Goal: Task Accomplishment & Management: Manage account settings

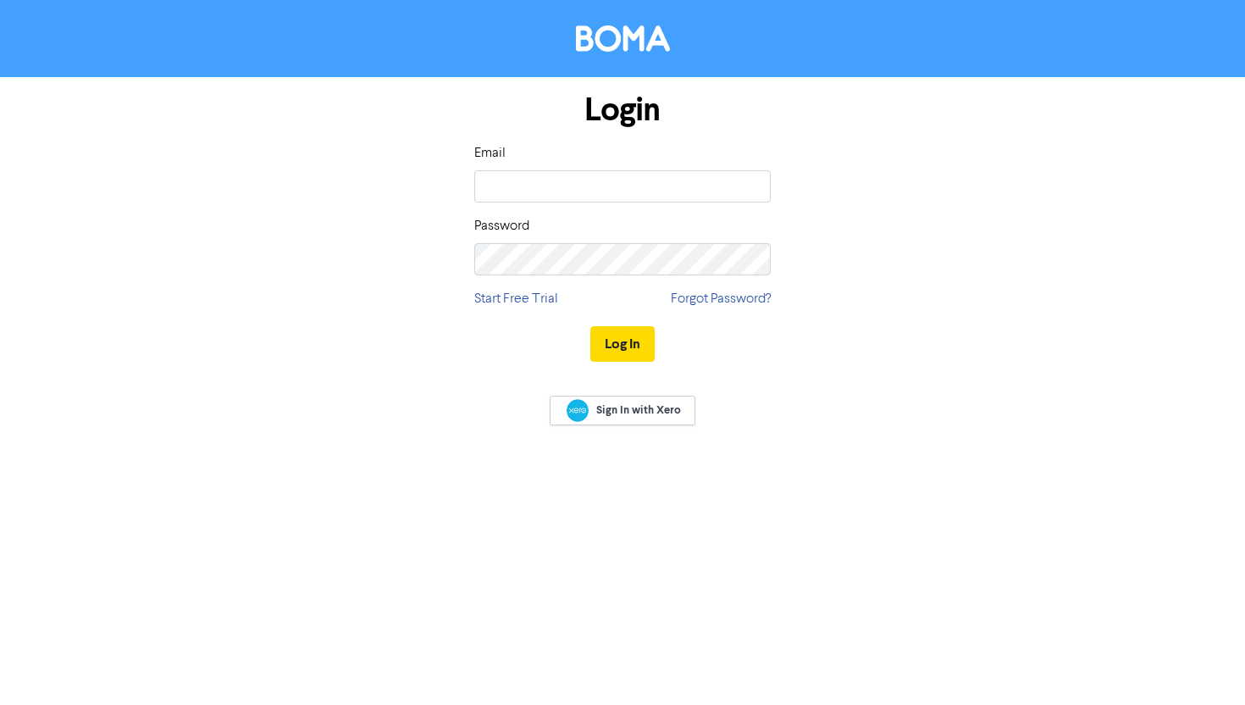
click at [661, 159] on div "Email" at bounding box center [622, 172] width 296 height 59
click at [659, 169] on div "Email" at bounding box center [622, 172] width 296 height 59
click at [646, 176] on input "email" at bounding box center [622, 186] width 296 height 32
paste input "[EMAIL_ADDRESS][DOMAIN_NAME]"
type input "[EMAIL_ADDRESS][DOMAIN_NAME]"
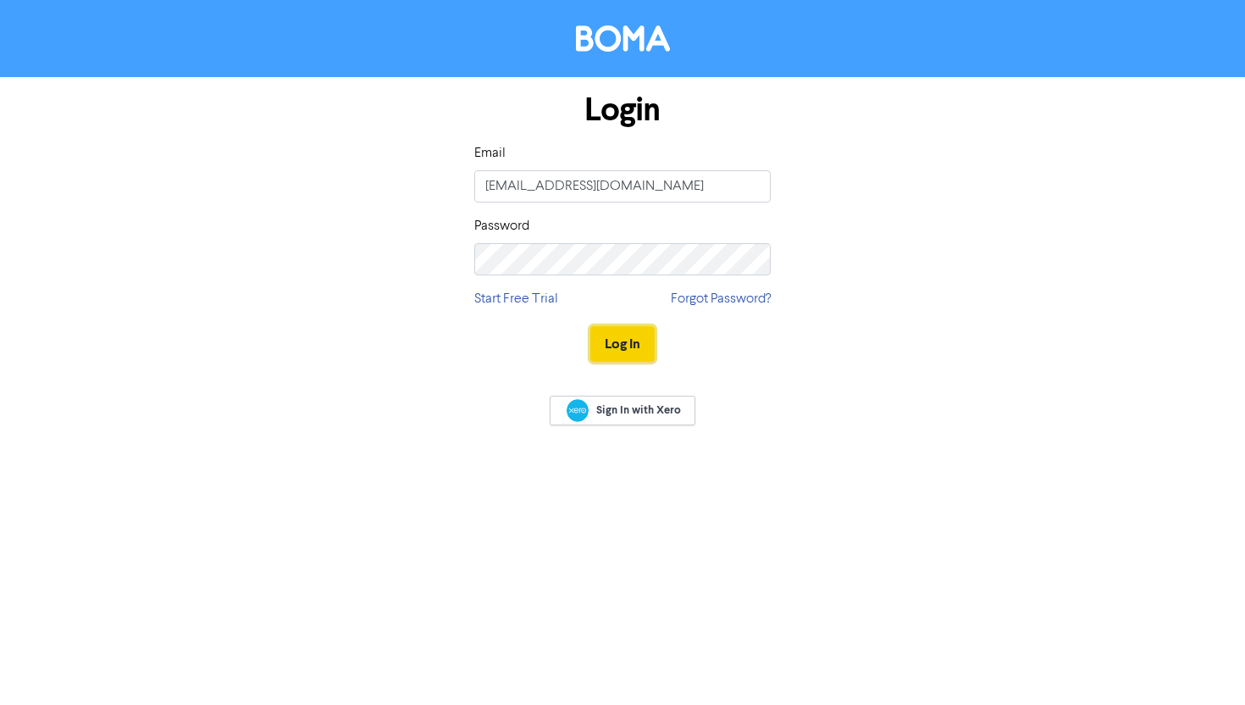
click at [624, 342] on button "Log In" at bounding box center [622, 344] width 64 height 36
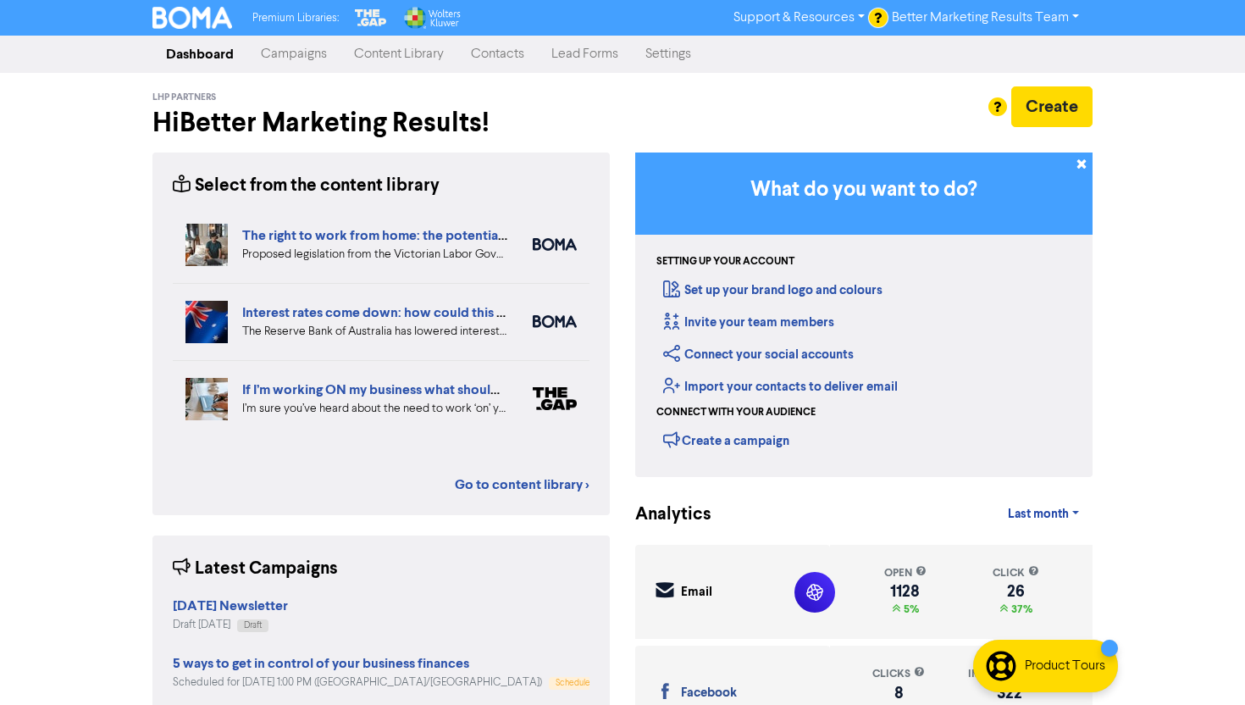
click at [285, 38] on link "Campaigns" at bounding box center [293, 54] width 93 height 34
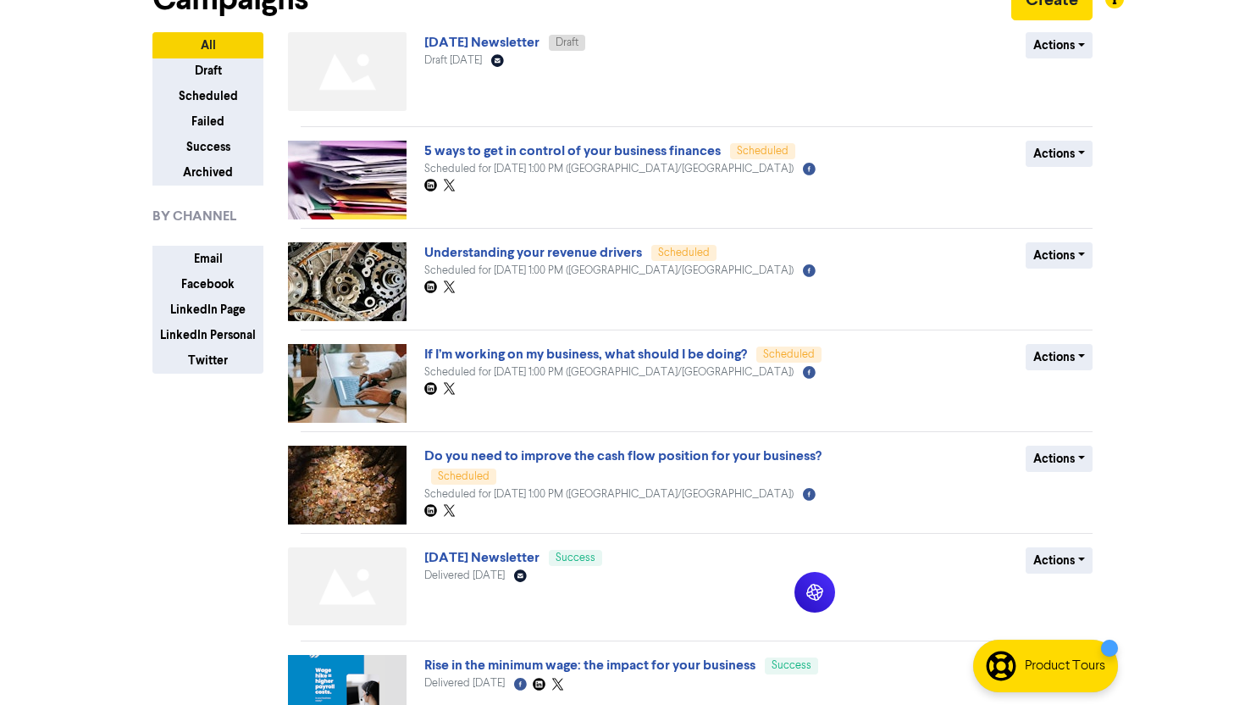
scroll to position [108, 0]
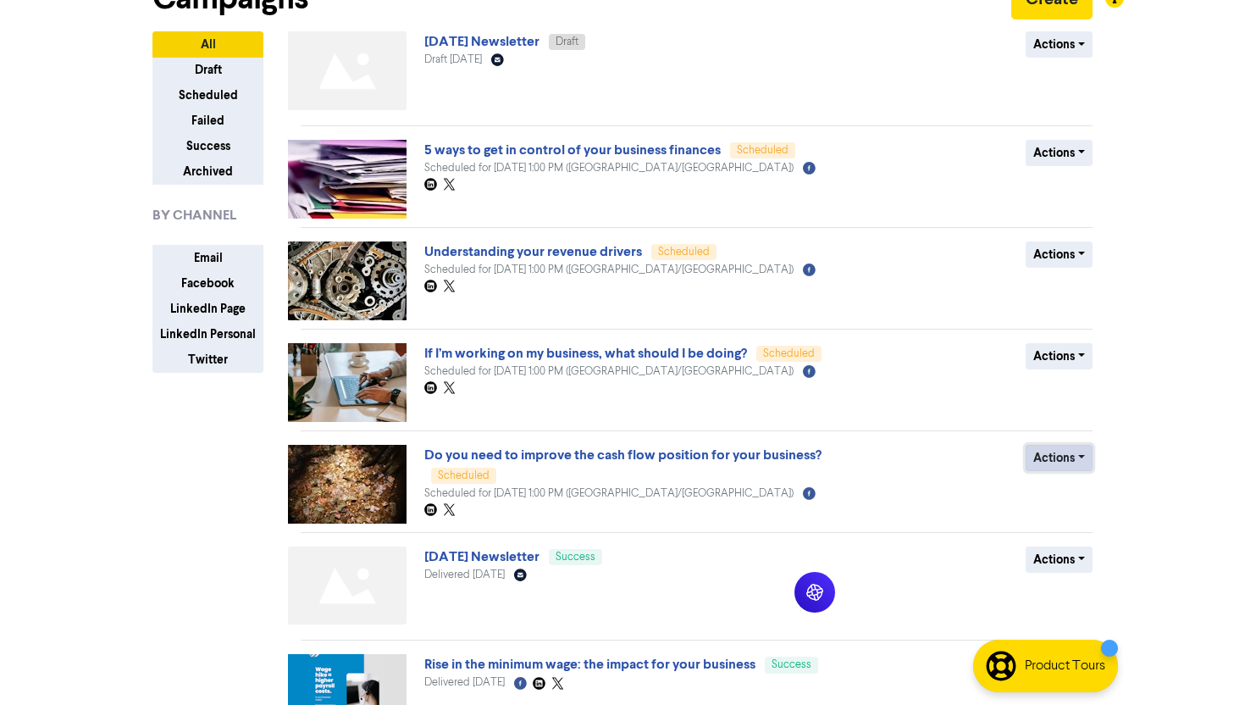
click at [1070, 454] on button "Actions" at bounding box center [1059, 458] width 67 height 26
click at [1078, 487] on button "Revert to draft" at bounding box center [1094, 493] width 134 height 27
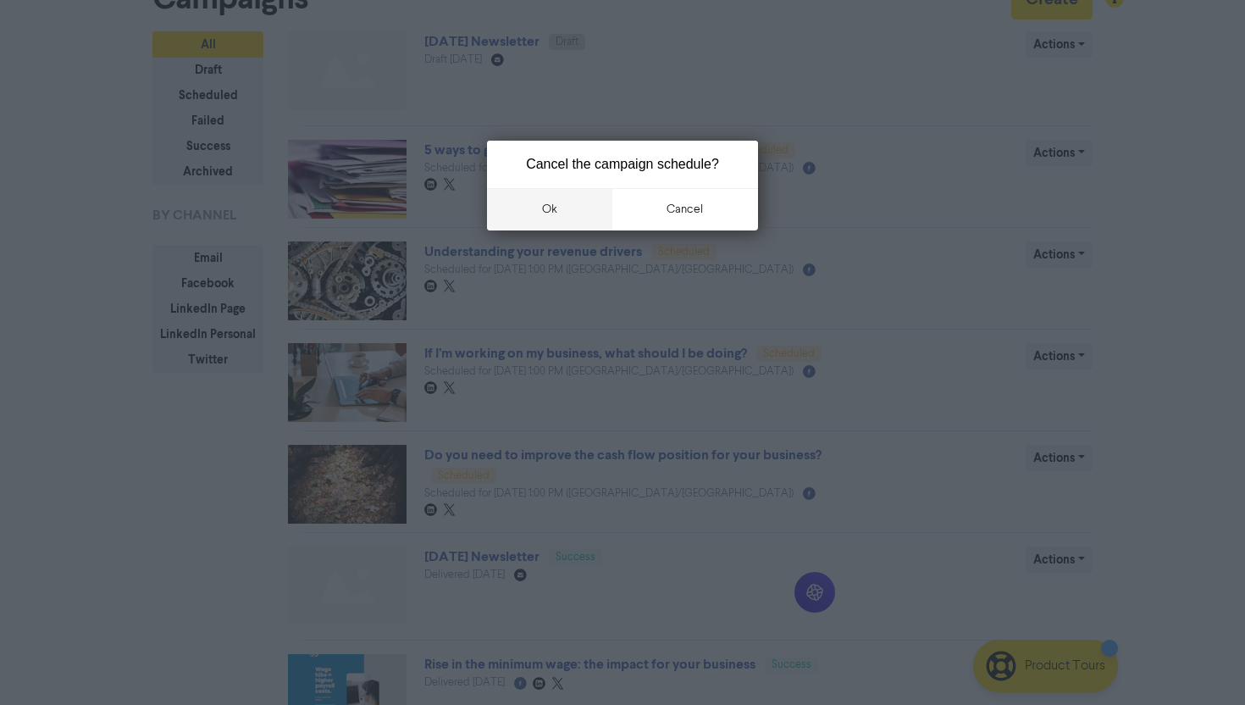
click at [567, 210] on button "ok" at bounding box center [549, 209] width 125 height 42
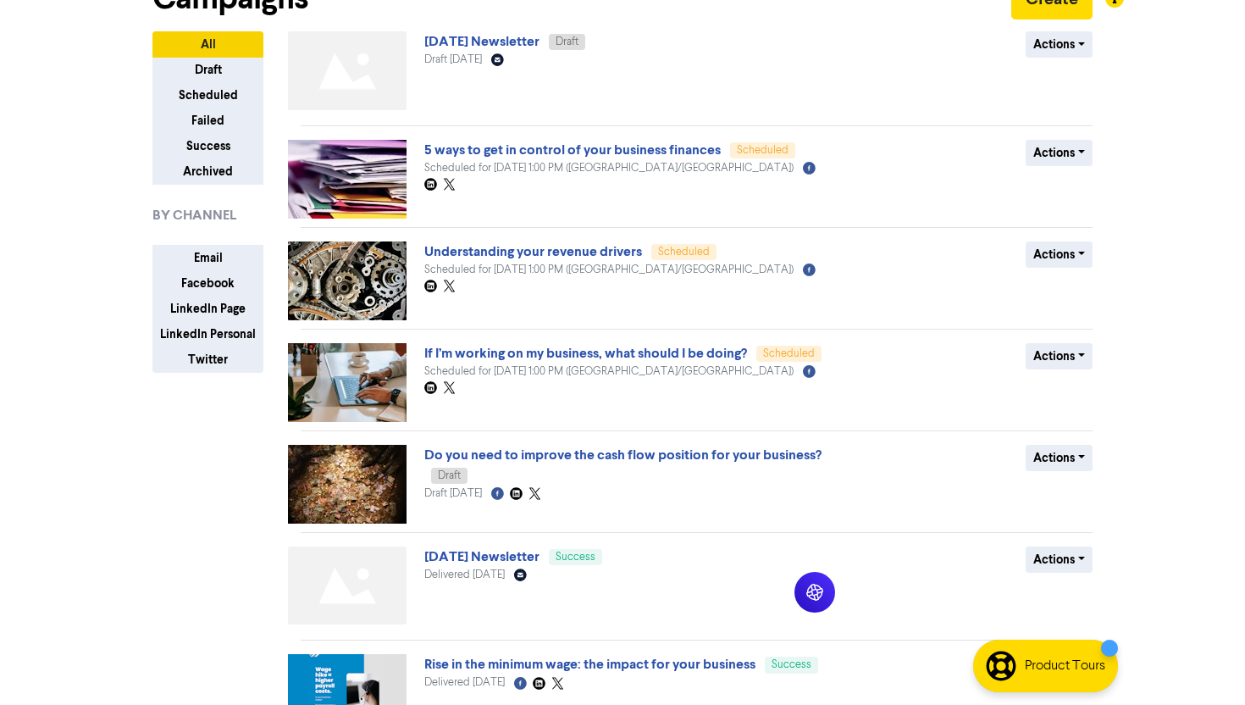
scroll to position [0, 0]
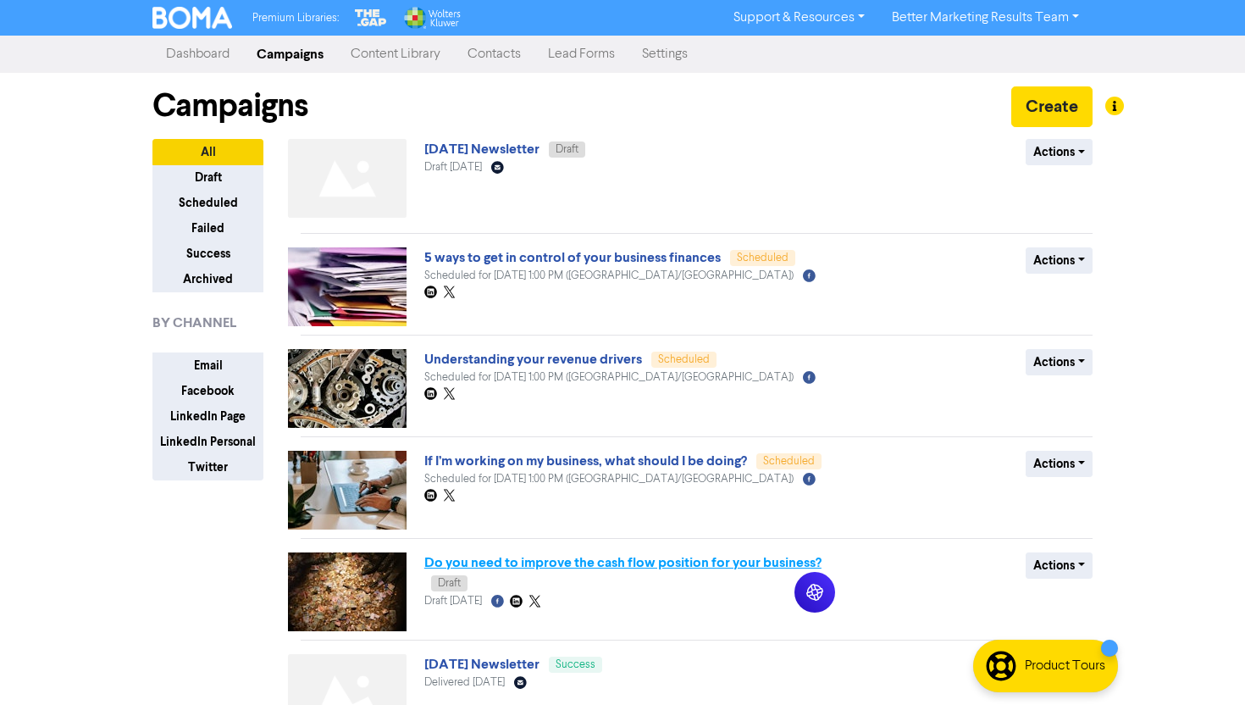
click at [700, 559] on link "Do you need to improve the cash flow position for your business?" at bounding box center [622, 562] width 397 height 17
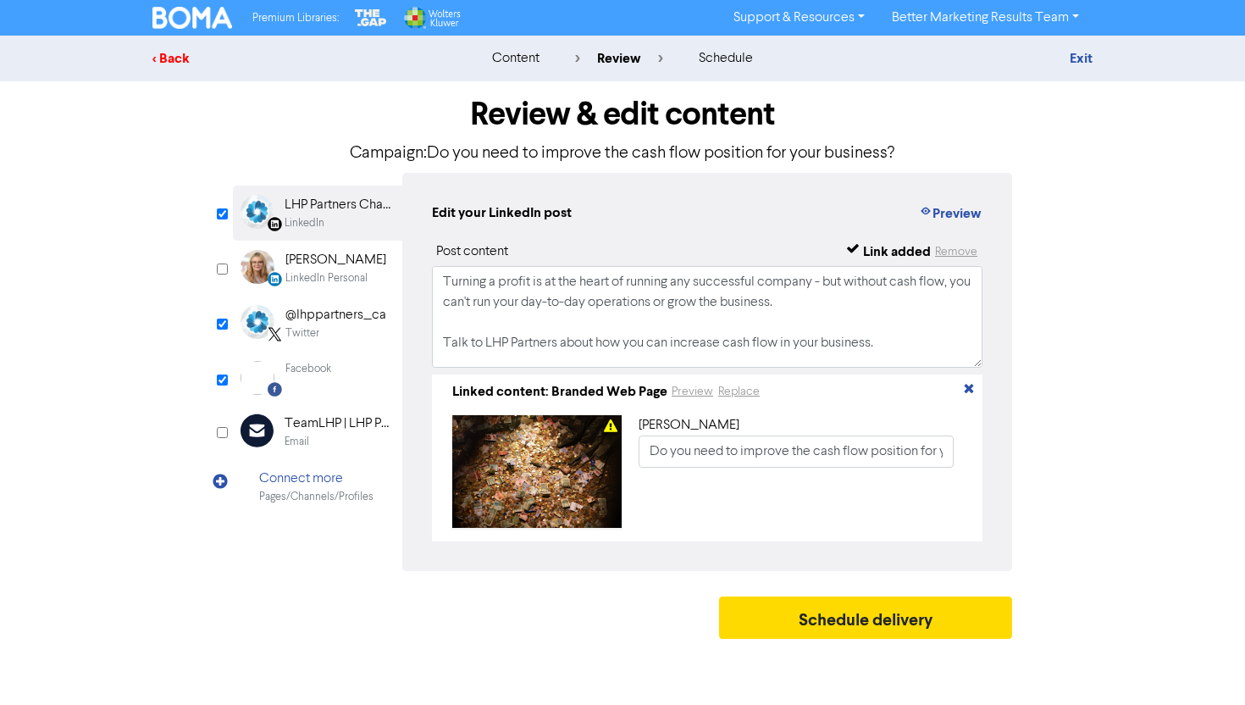
click at [176, 58] on div "< Back" at bounding box center [300, 58] width 296 height 20
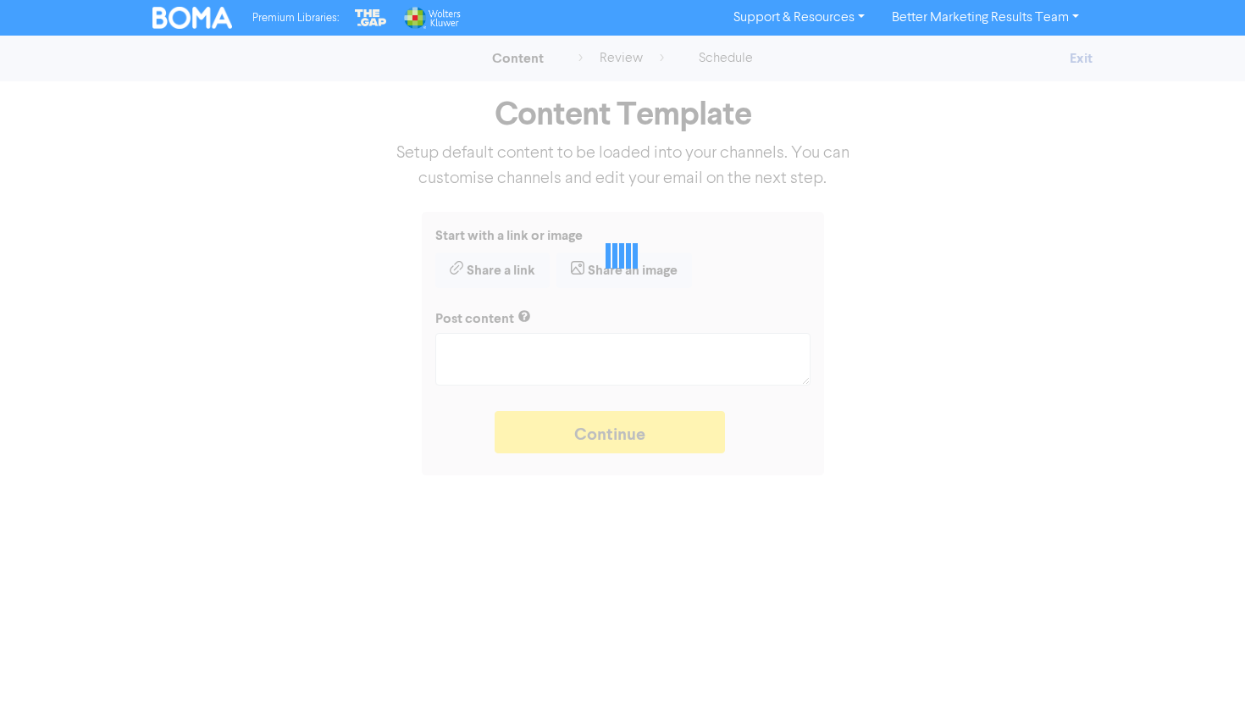
type textarea "x"
type textarea "Turning a profit is at the heart of running any successful company - but withou…"
type textarea "x"
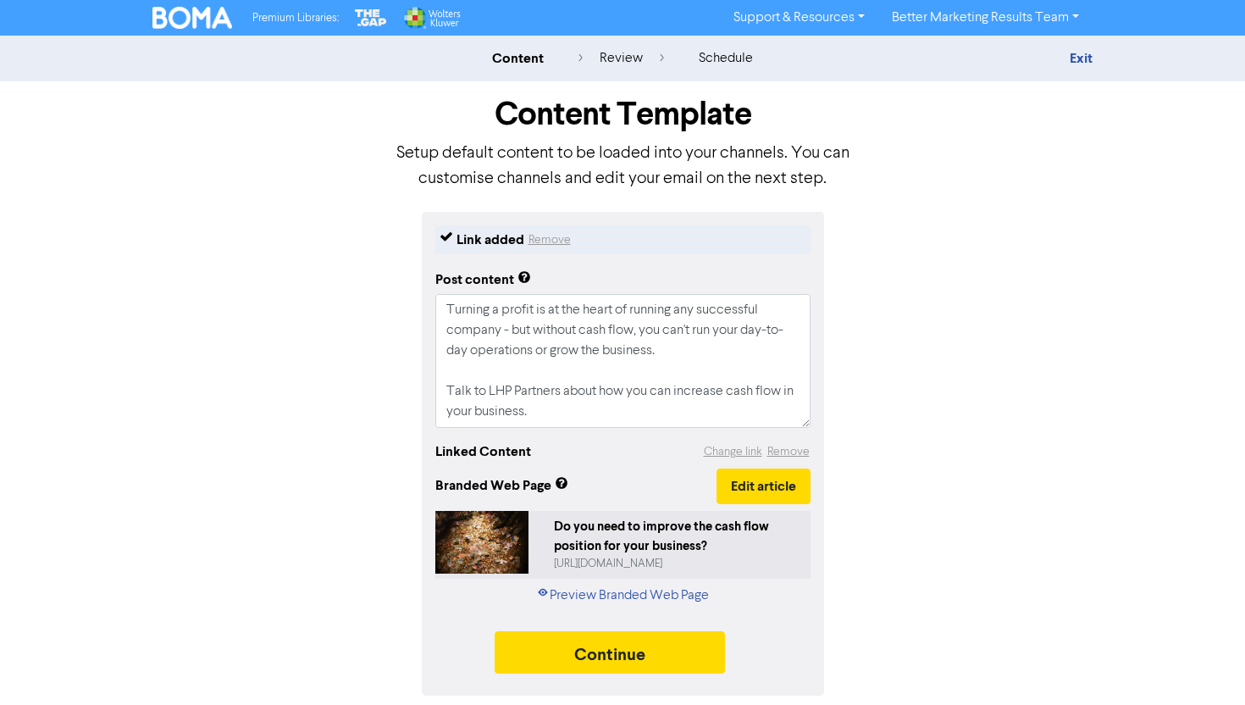
scroll to position [41, 0]
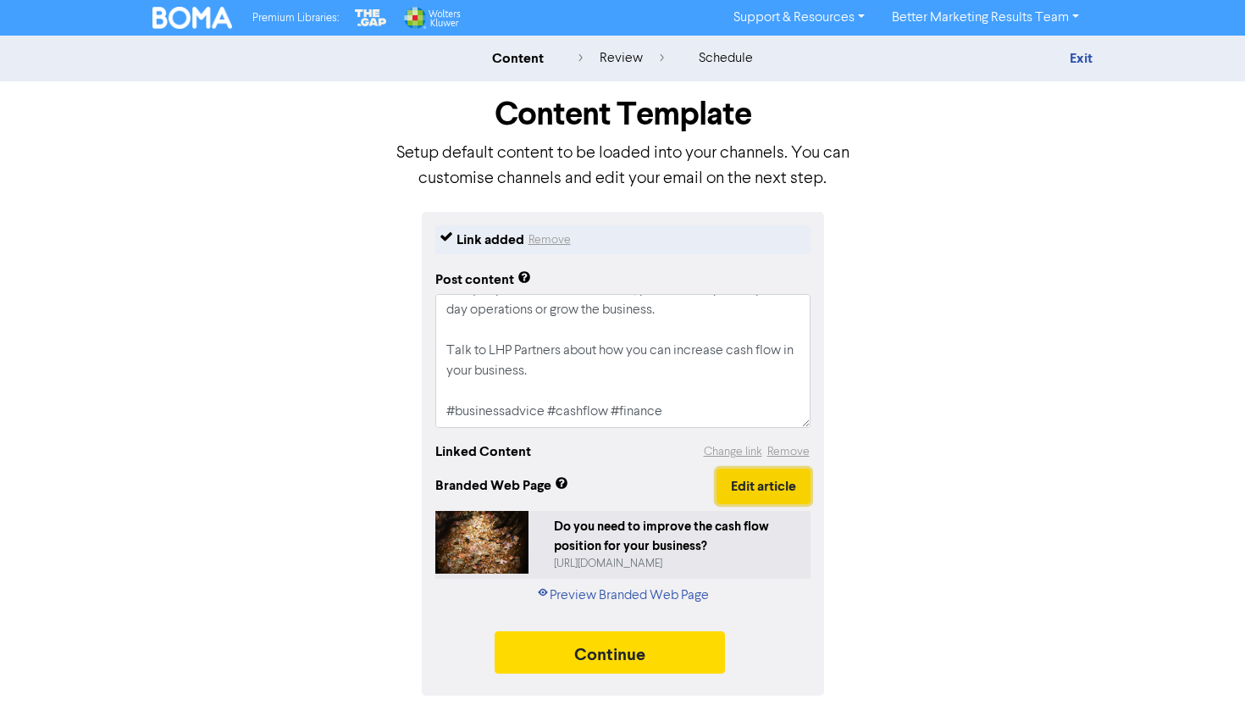
click at [745, 474] on button "Edit article" at bounding box center [764, 486] width 94 height 36
